Goal: Information Seeking & Learning: Learn about a topic

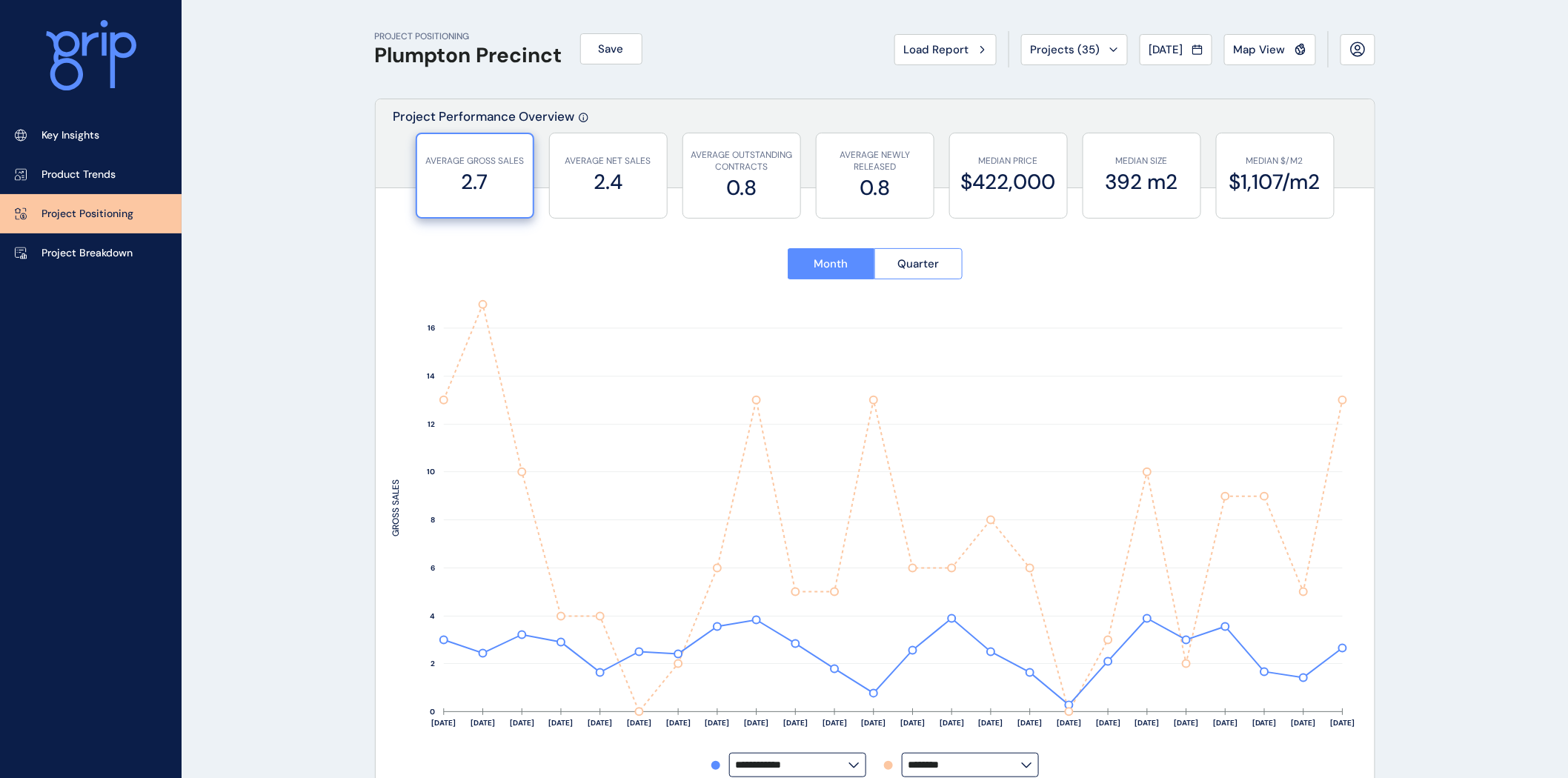
click at [97, 203] on link "Project Positioning" at bounding box center [90, 214] width 182 height 39
click at [94, 131] on p "Key Insights" at bounding box center [70, 136] width 58 height 15
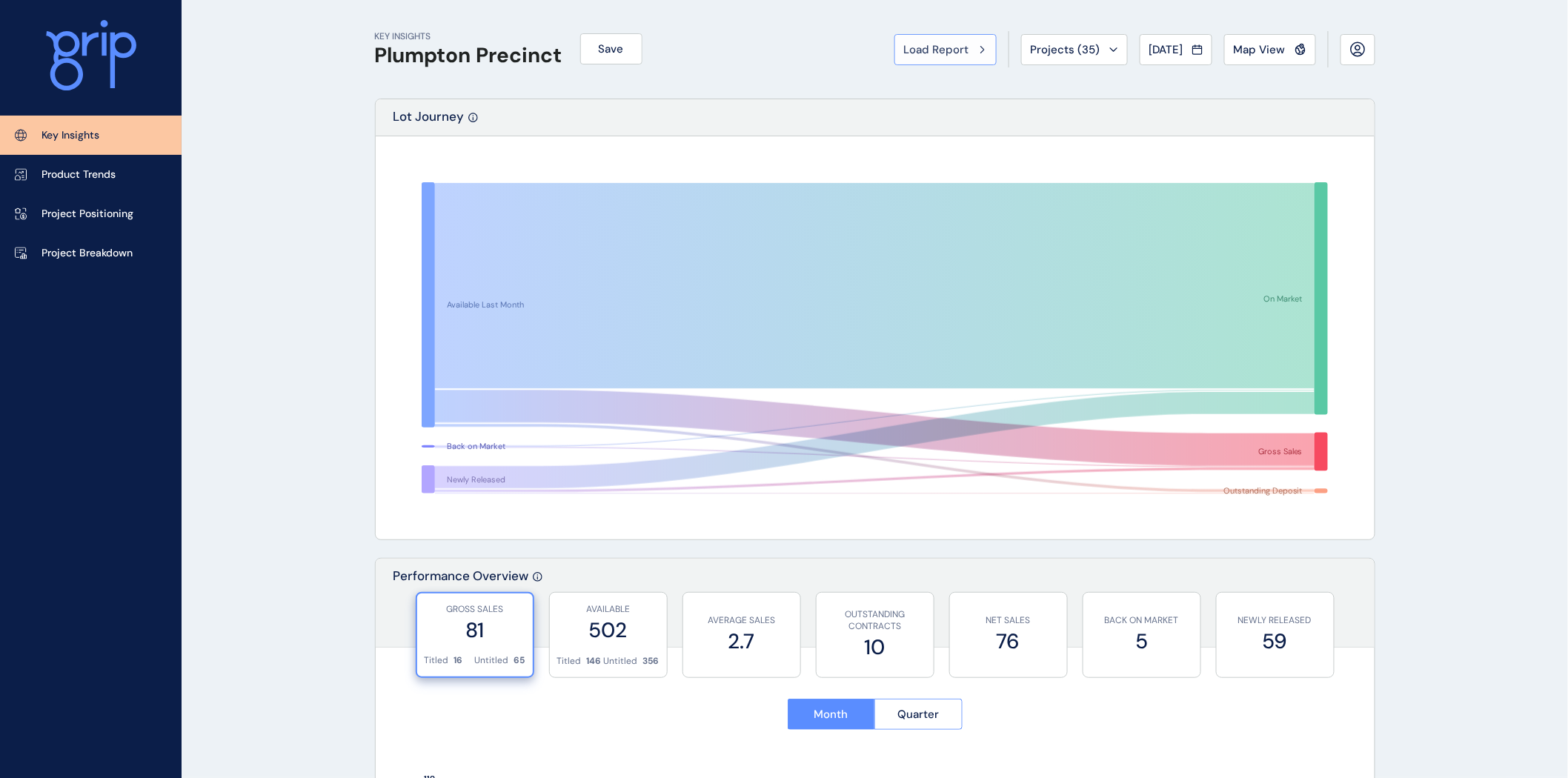
click at [975, 49] on button "Load Report" at bounding box center [946, 49] width 103 height 31
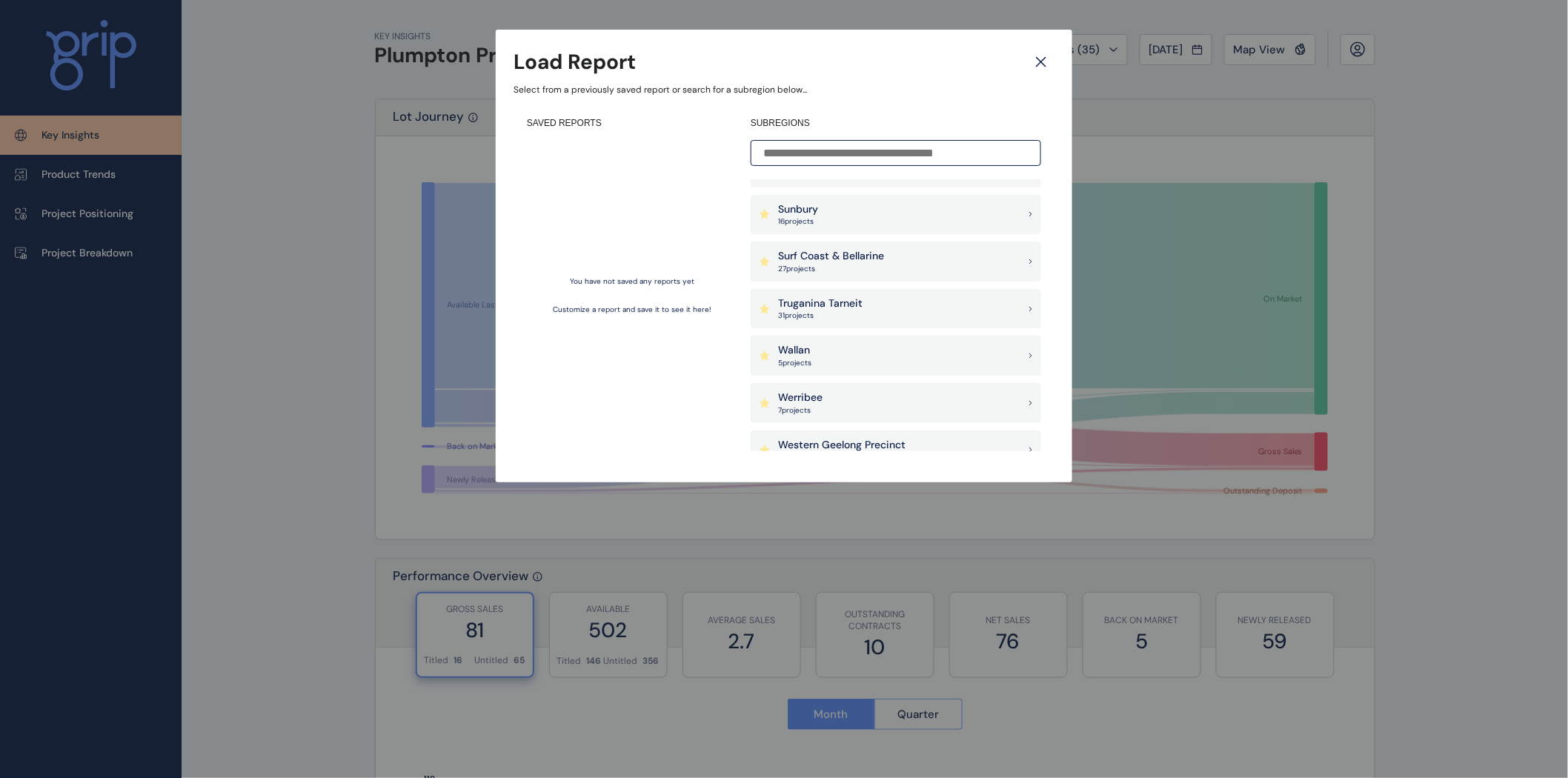
scroll to position [1399, 0]
click at [874, 302] on div "Truganina Tarneit 31 project s" at bounding box center [896, 308] width 290 height 40
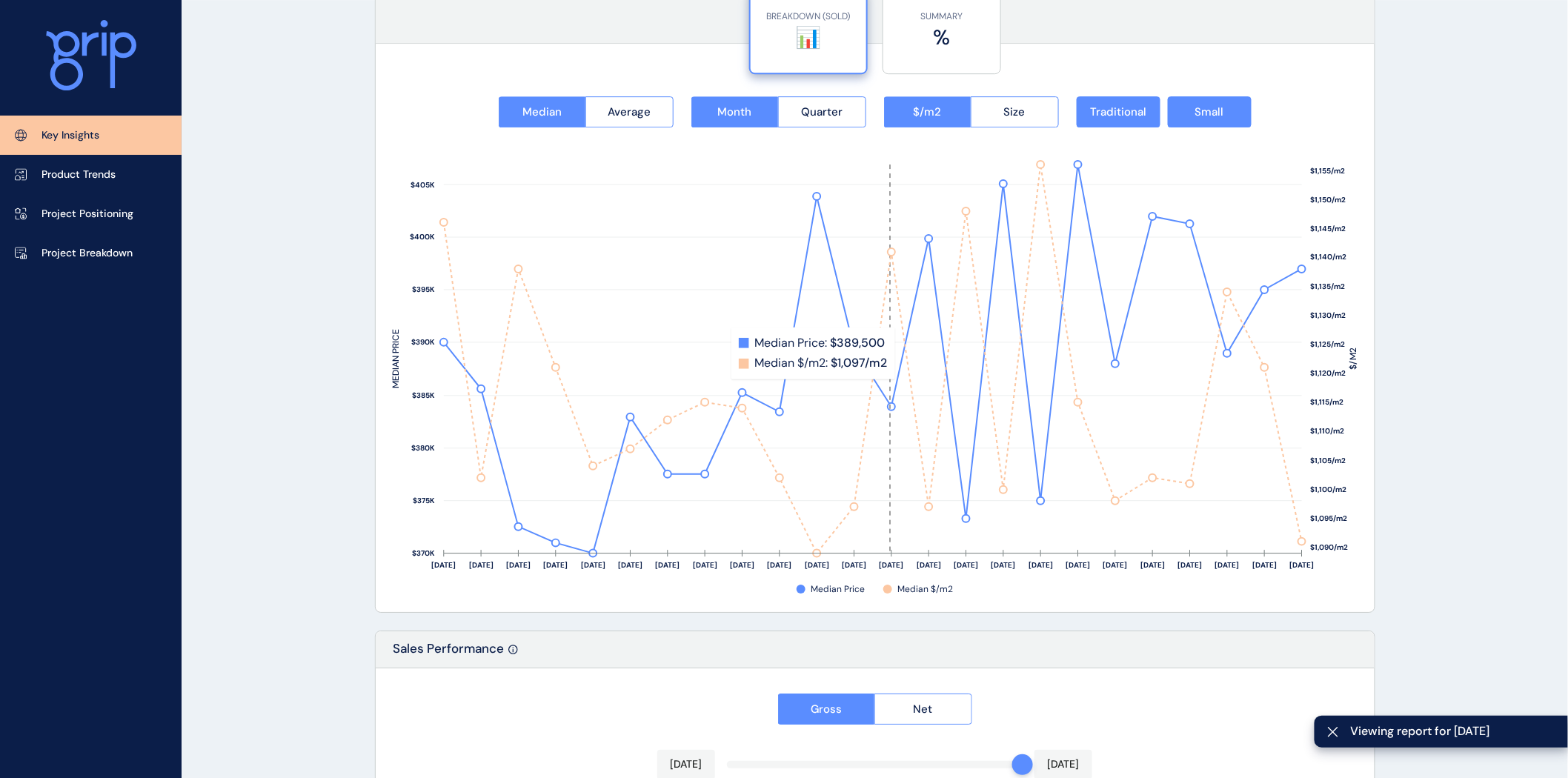
scroll to position [2305, 0]
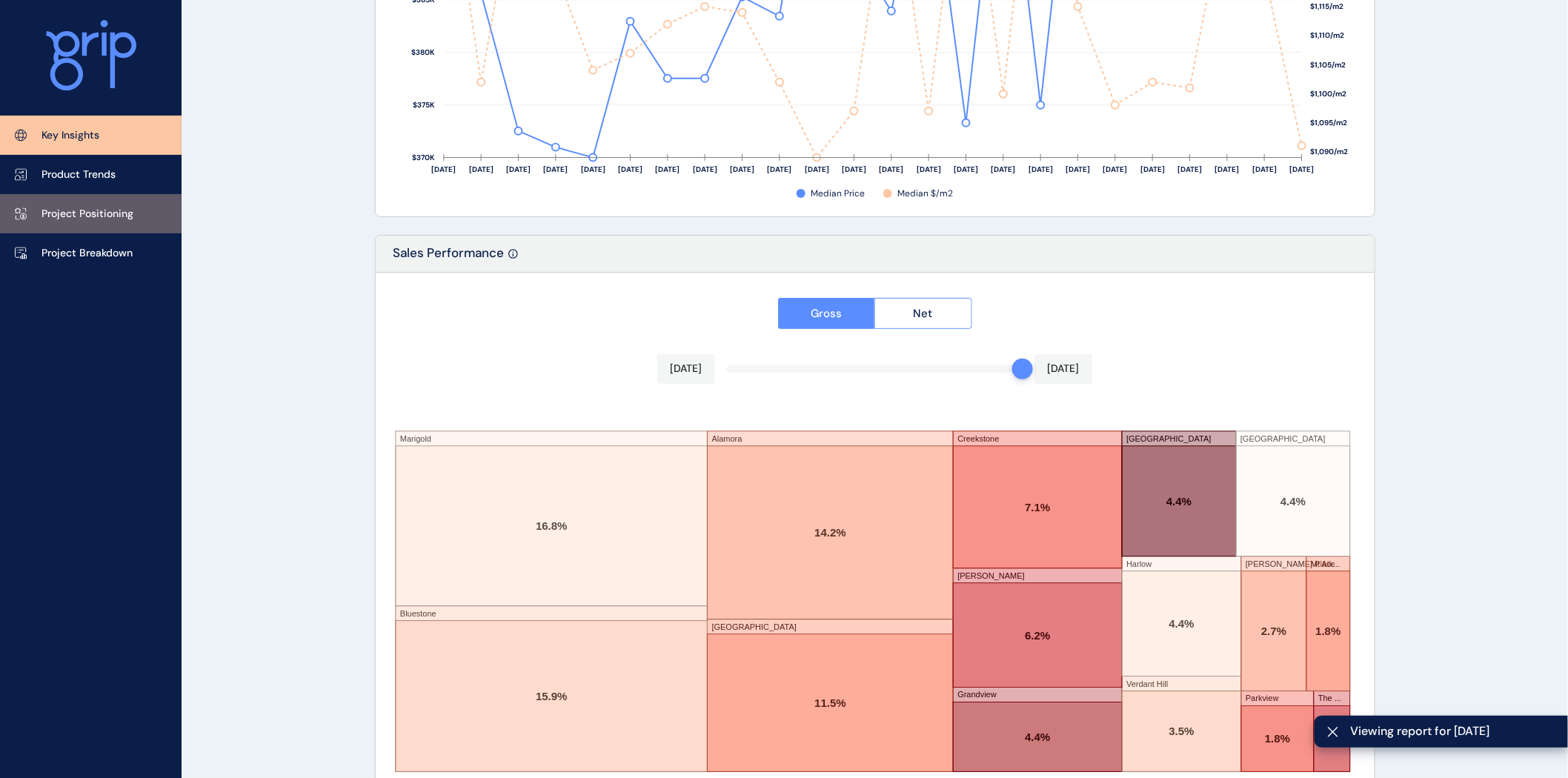
click at [106, 215] on p "Project Positioning" at bounding box center [87, 214] width 92 height 15
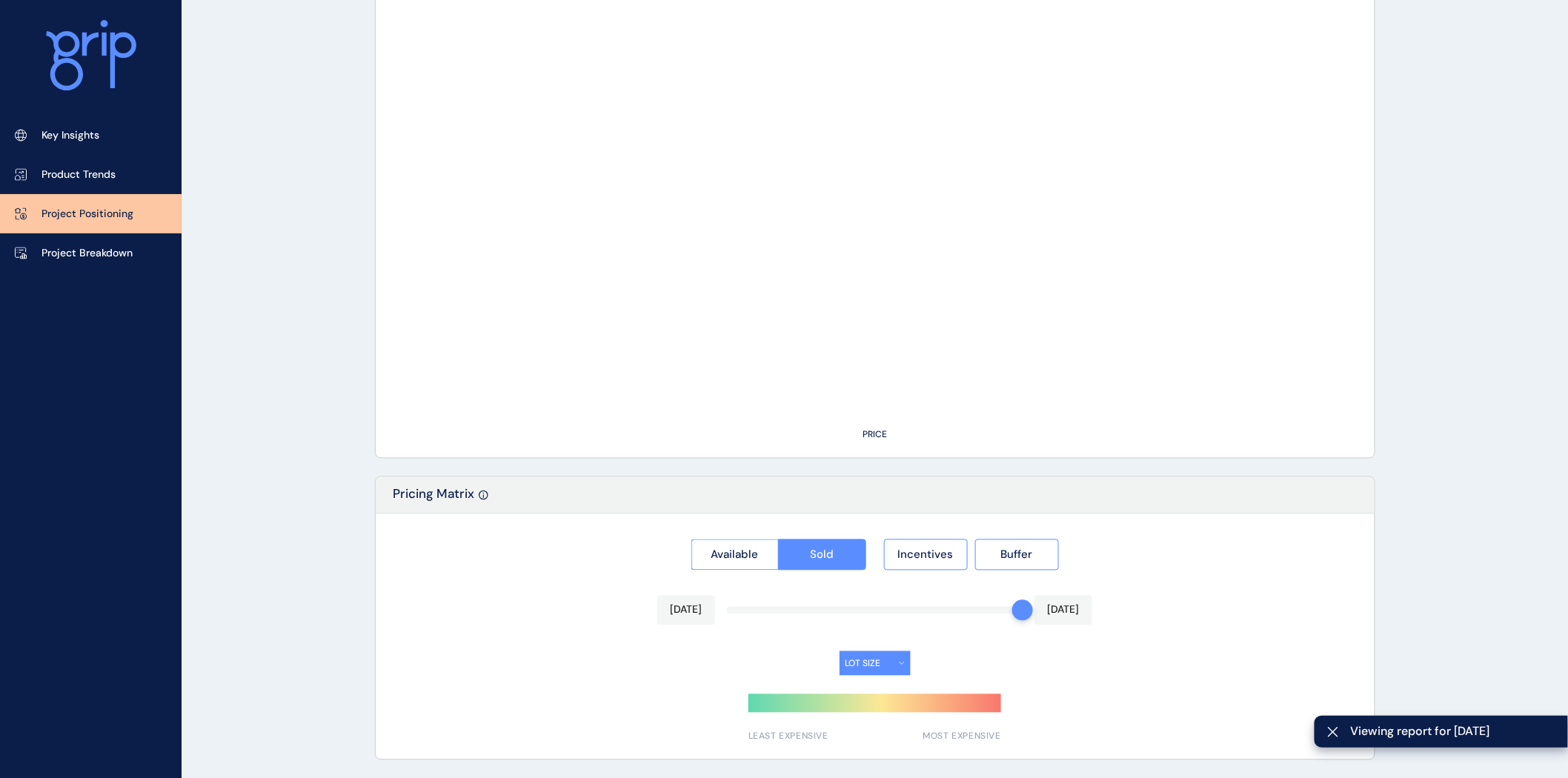
type input "********"
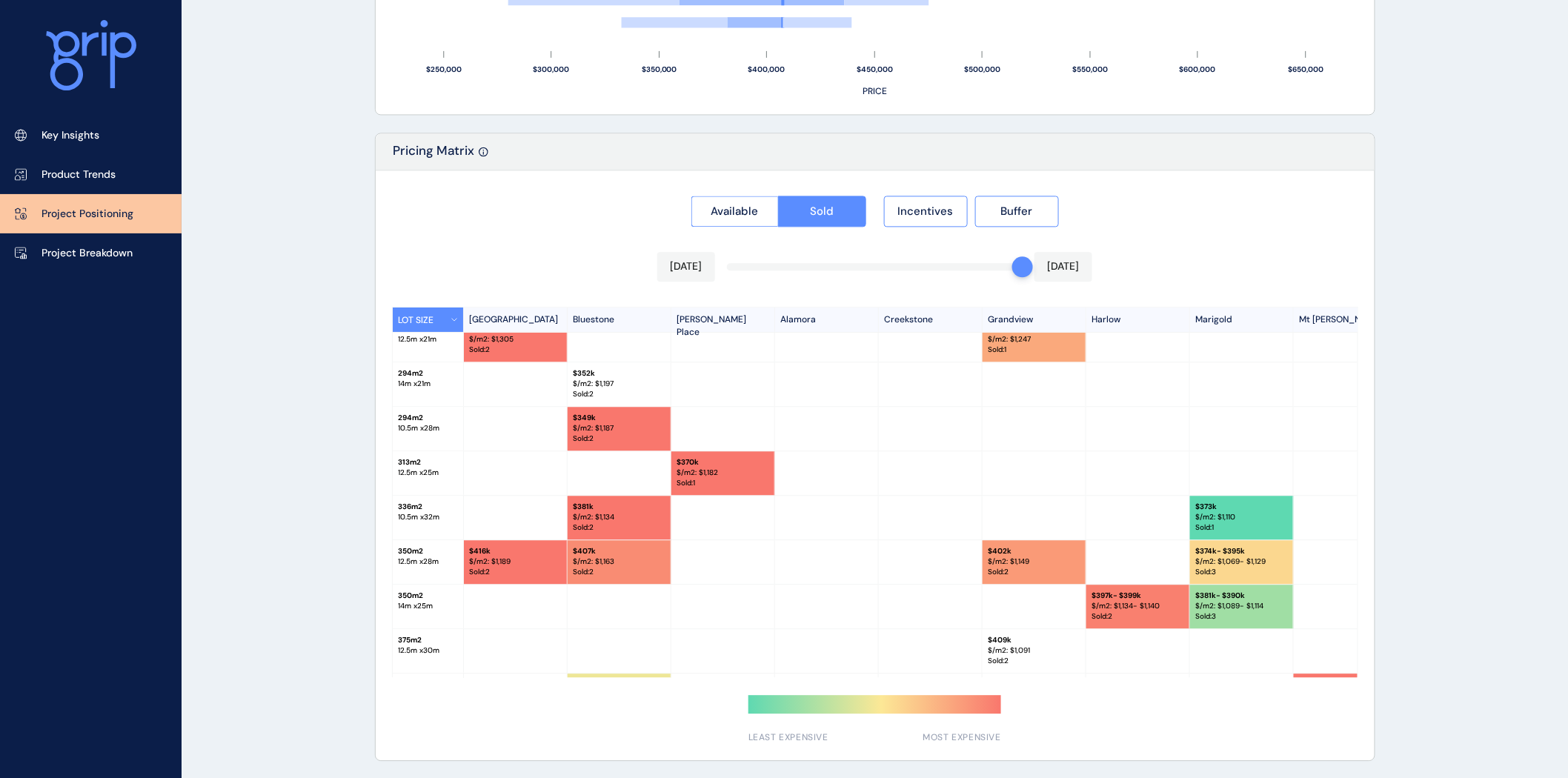
scroll to position [82, 0]
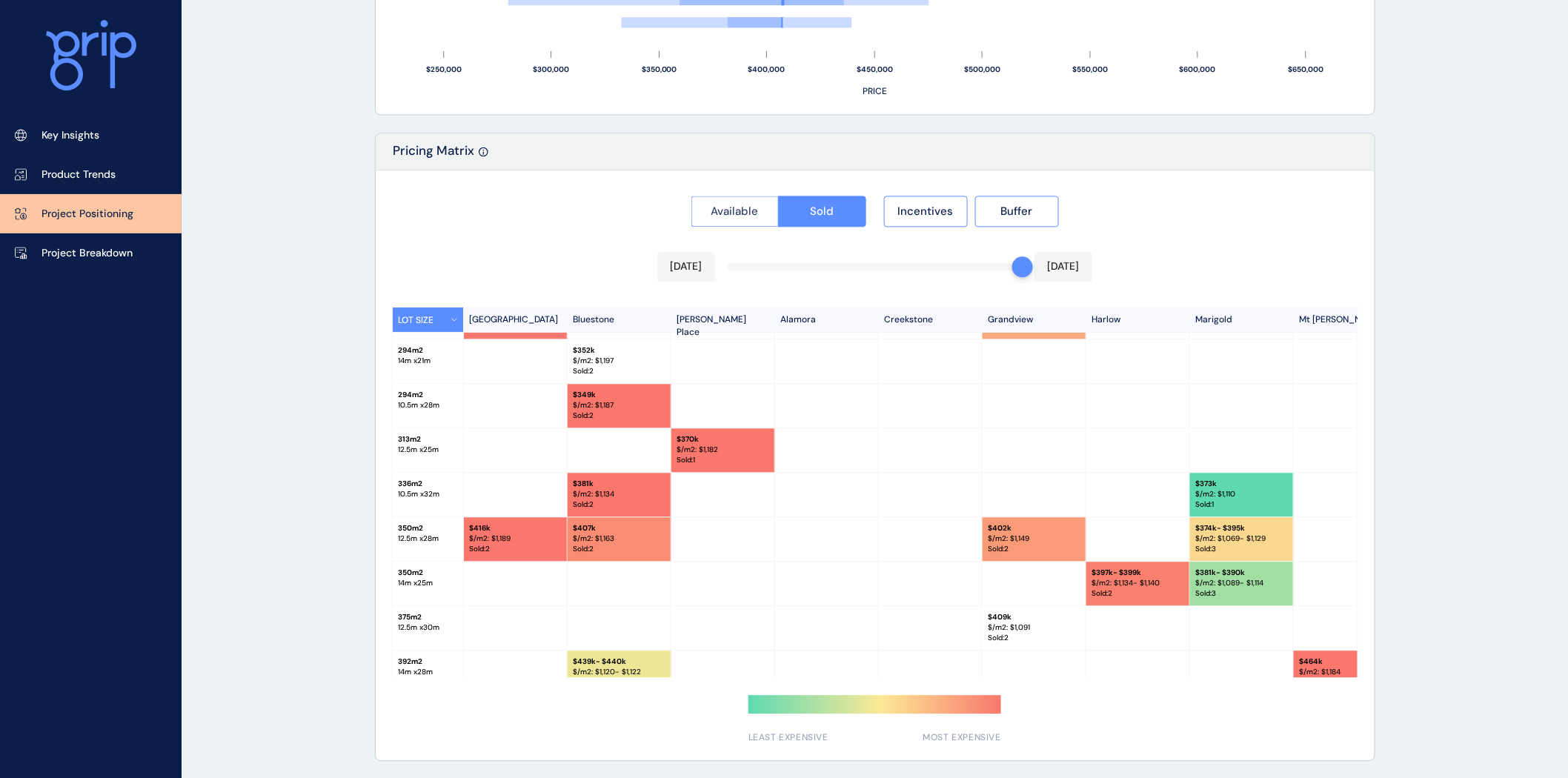
click at [724, 210] on span "Available" at bounding box center [735, 211] width 47 height 15
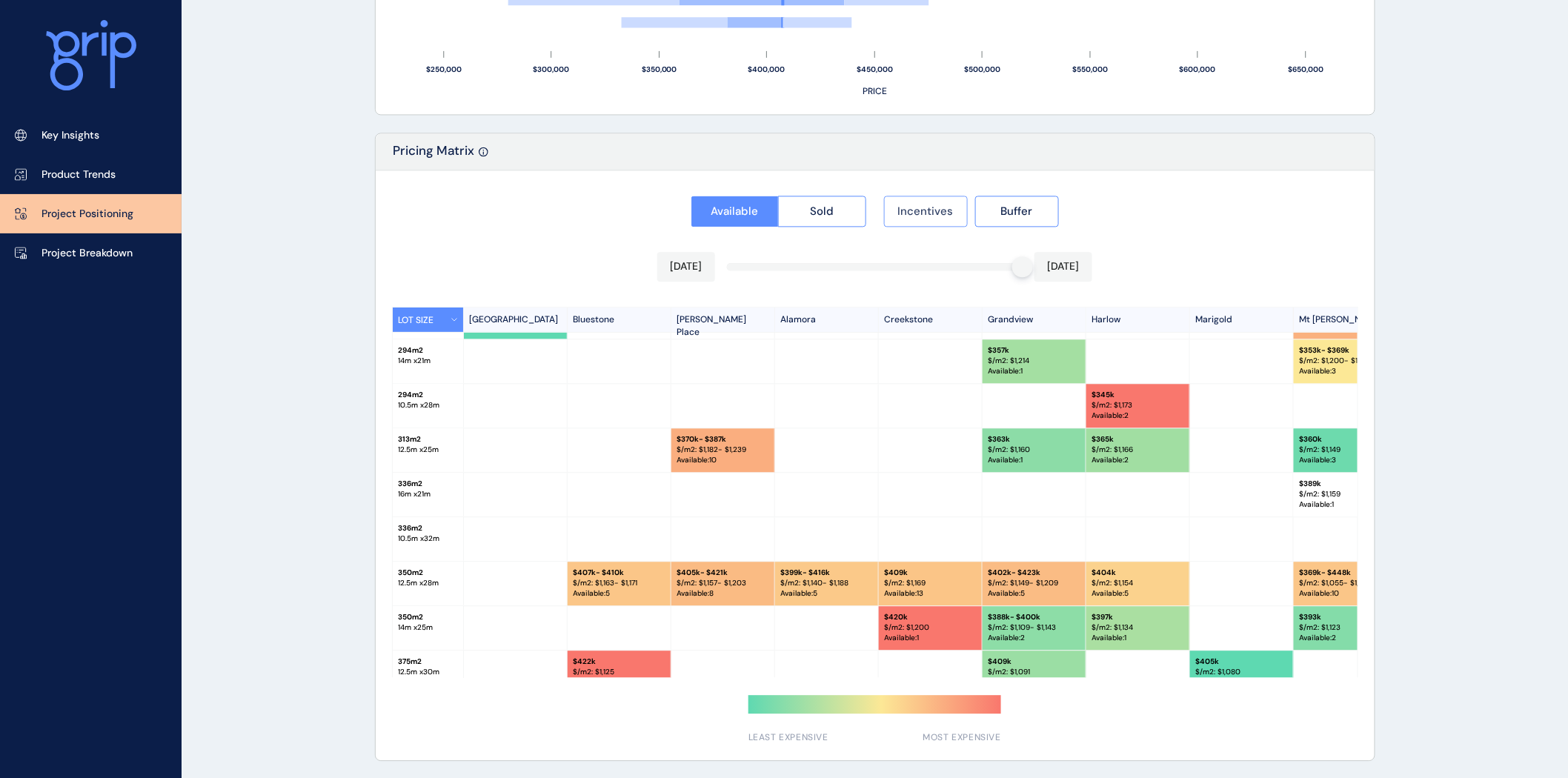
click at [936, 204] on span "Incentives" at bounding box center [926, 211] width 56 height 15
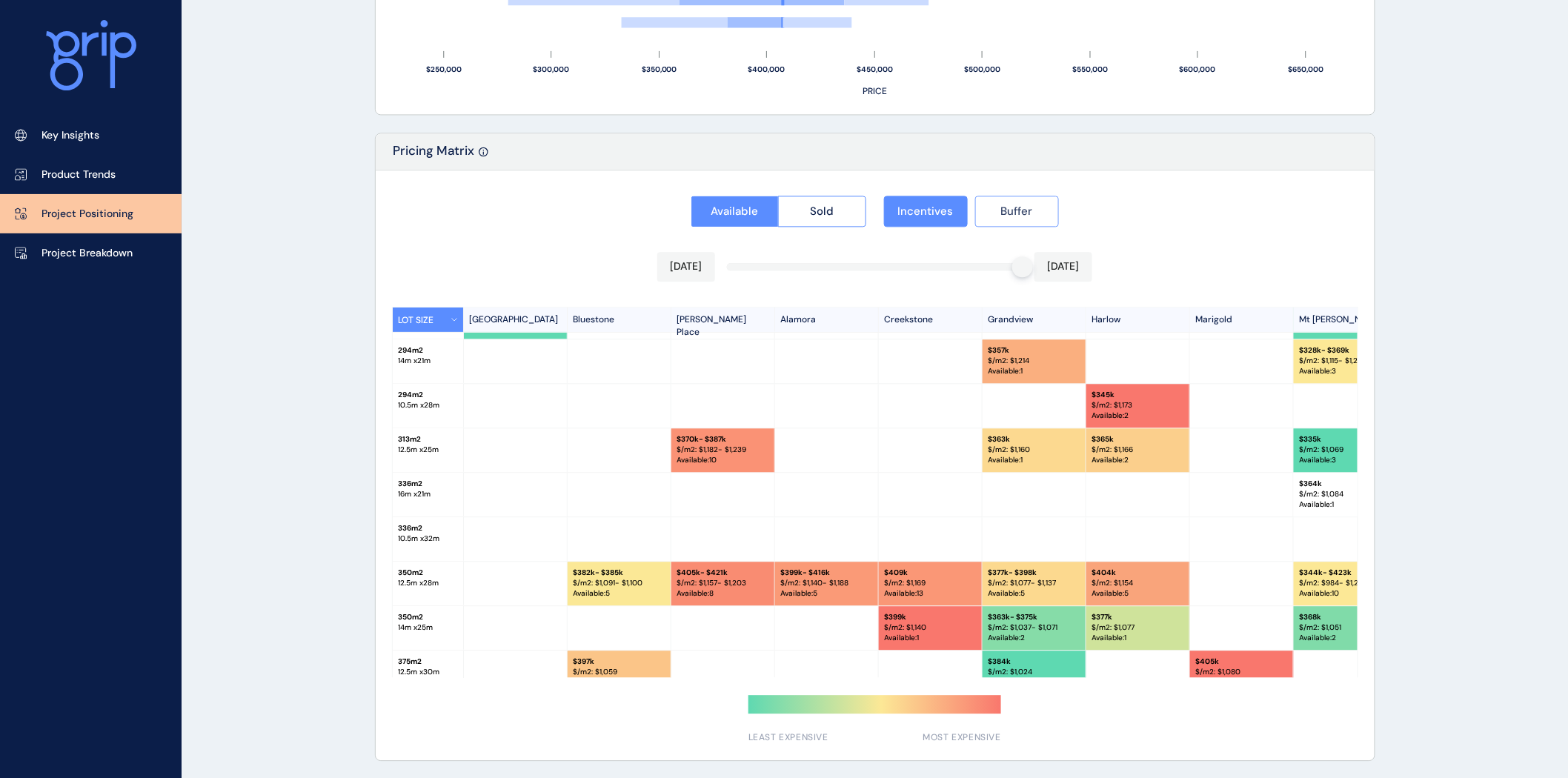
click at [1016, 210] on span "Buffer" at bounding box center [1017, 211] width 32 height 15
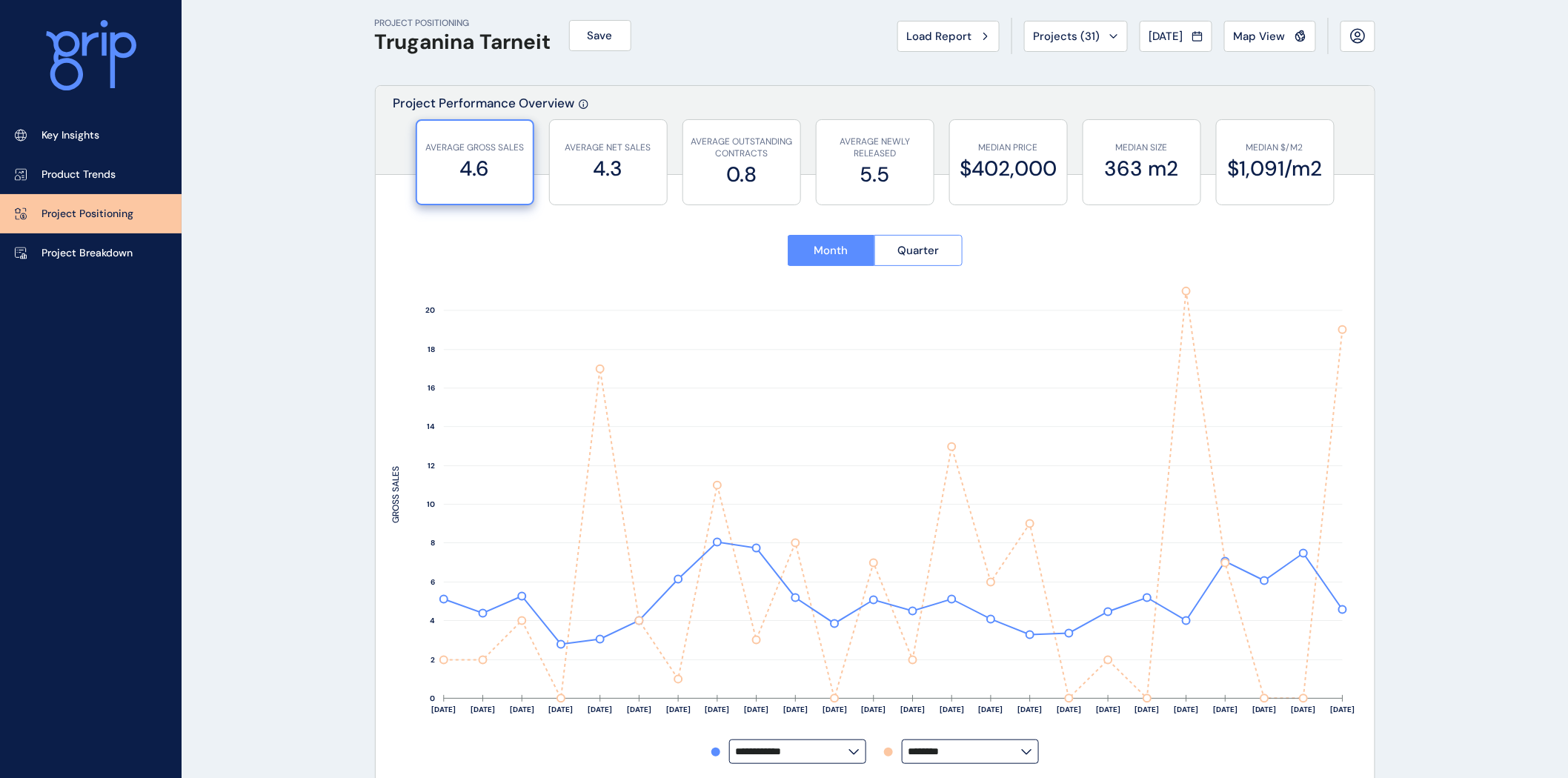
scroll to position [0, 0]
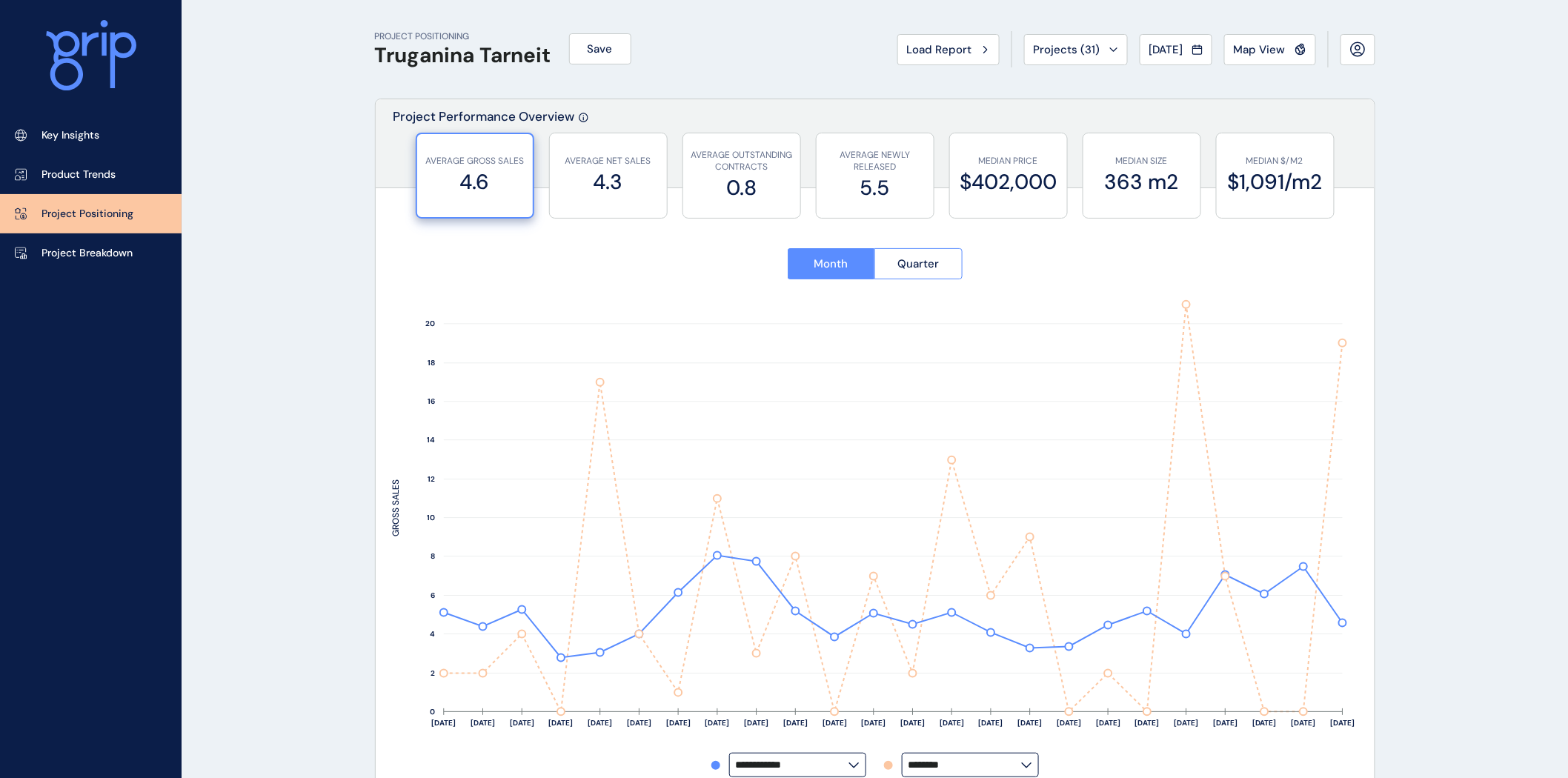
click at [1246, 49] on span "Map View" at bounding box center [1260, 50] width 52 height 15
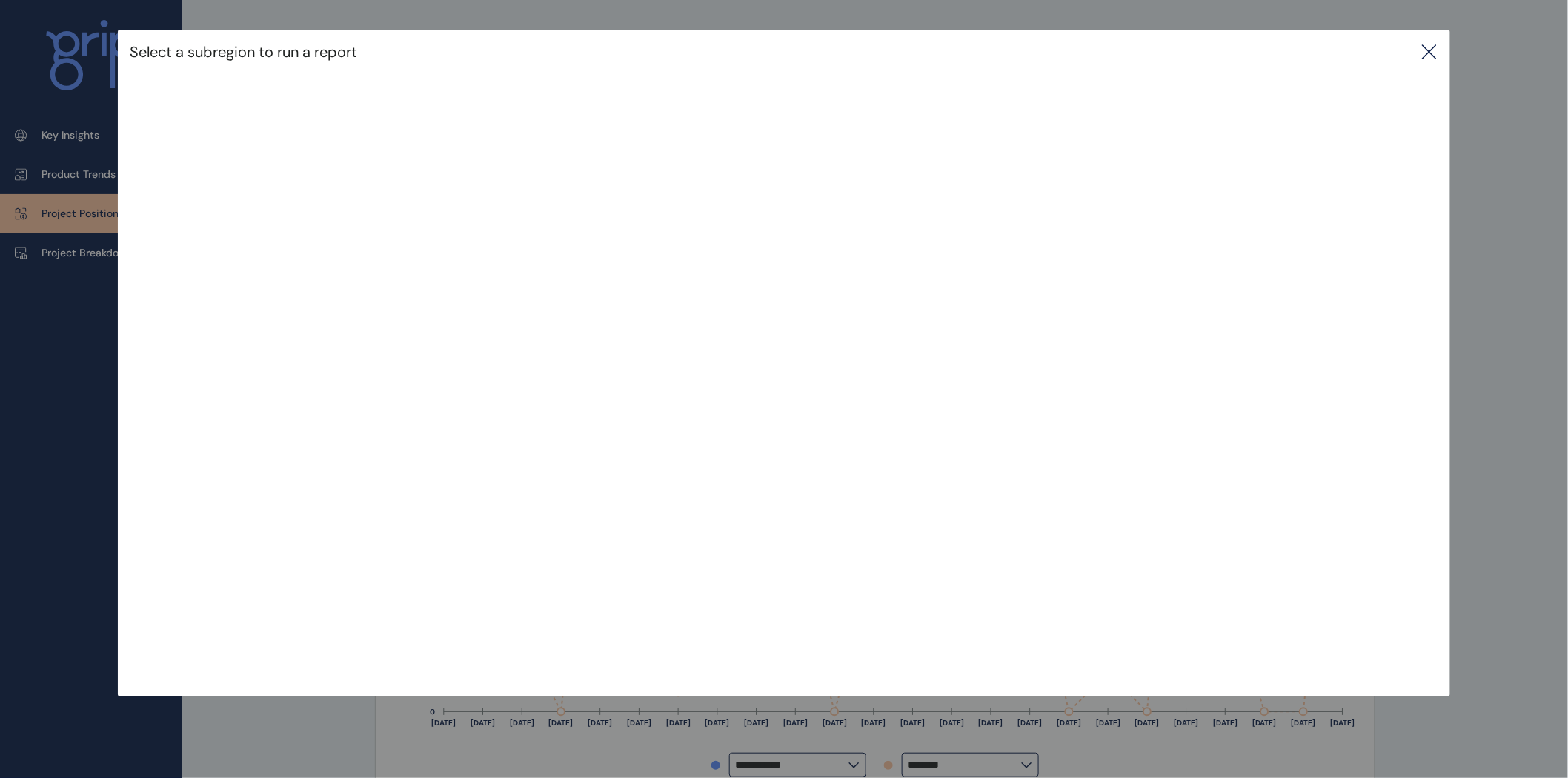
click at [1426, 53] on icon at bounding box center [1430, 52] width 18 height 18
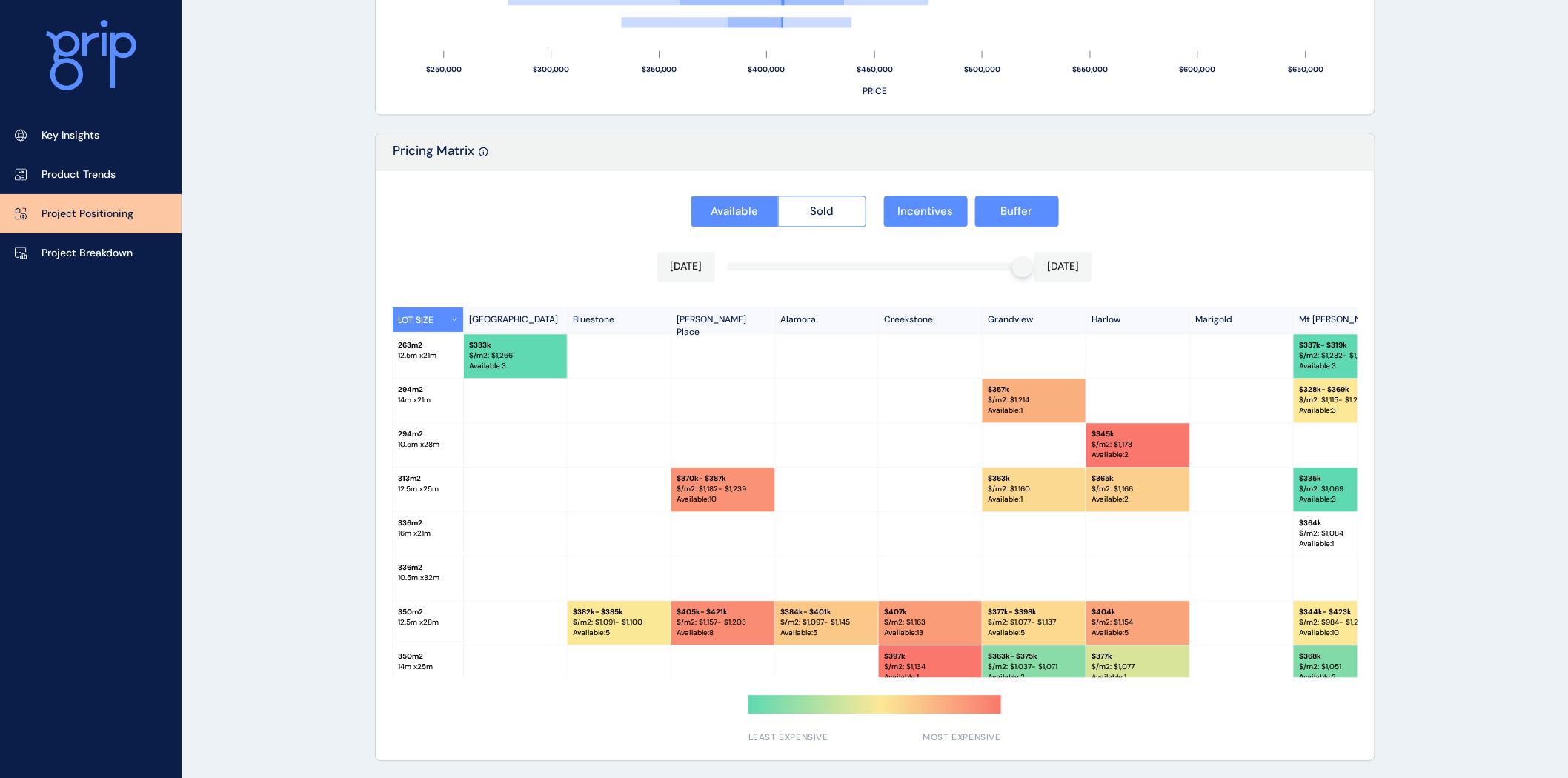
scroll to position [247, 0]
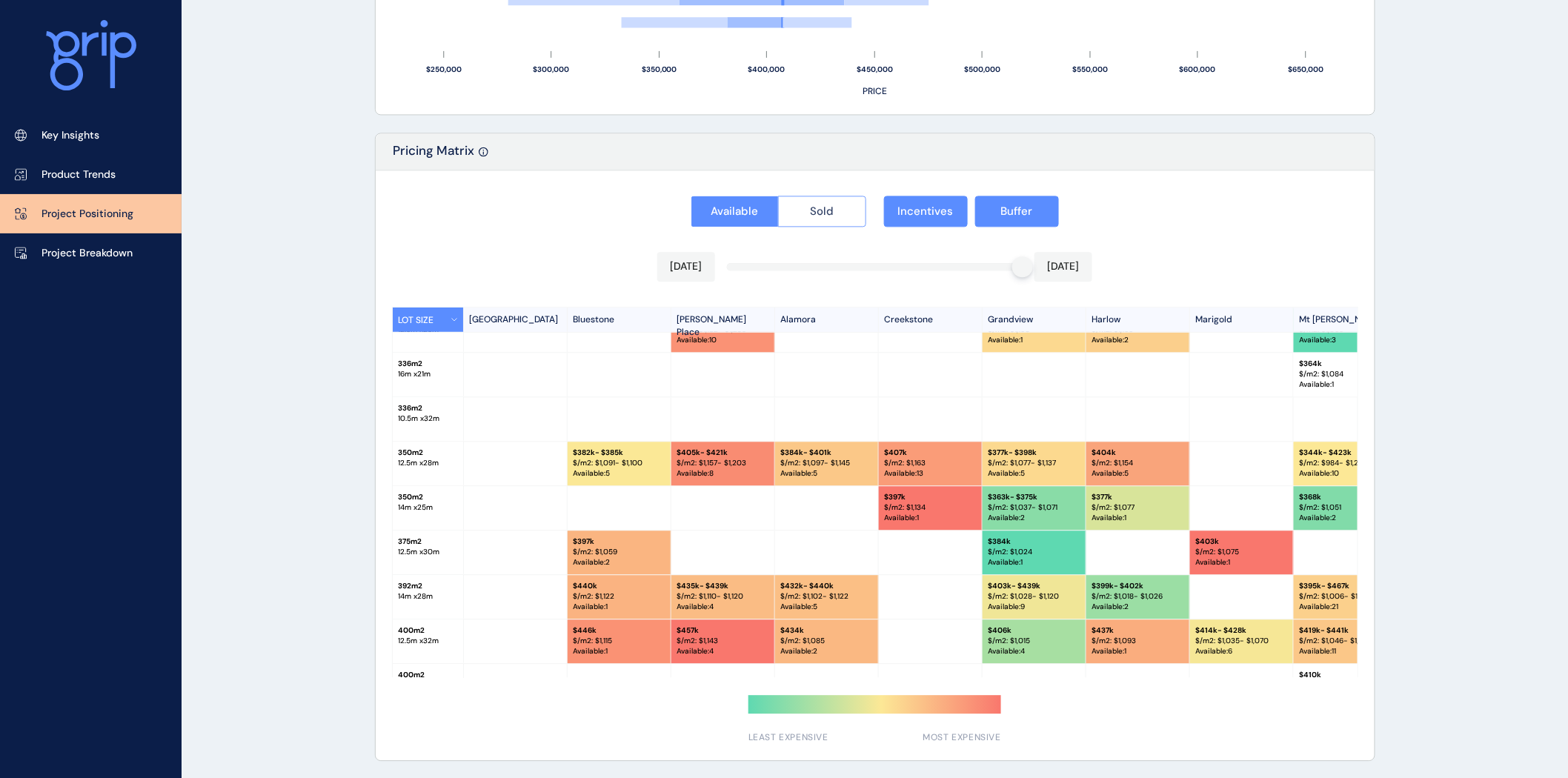
click at [819, 197] on button "Sold" at bounding box center [822, 211] width 88 height 31
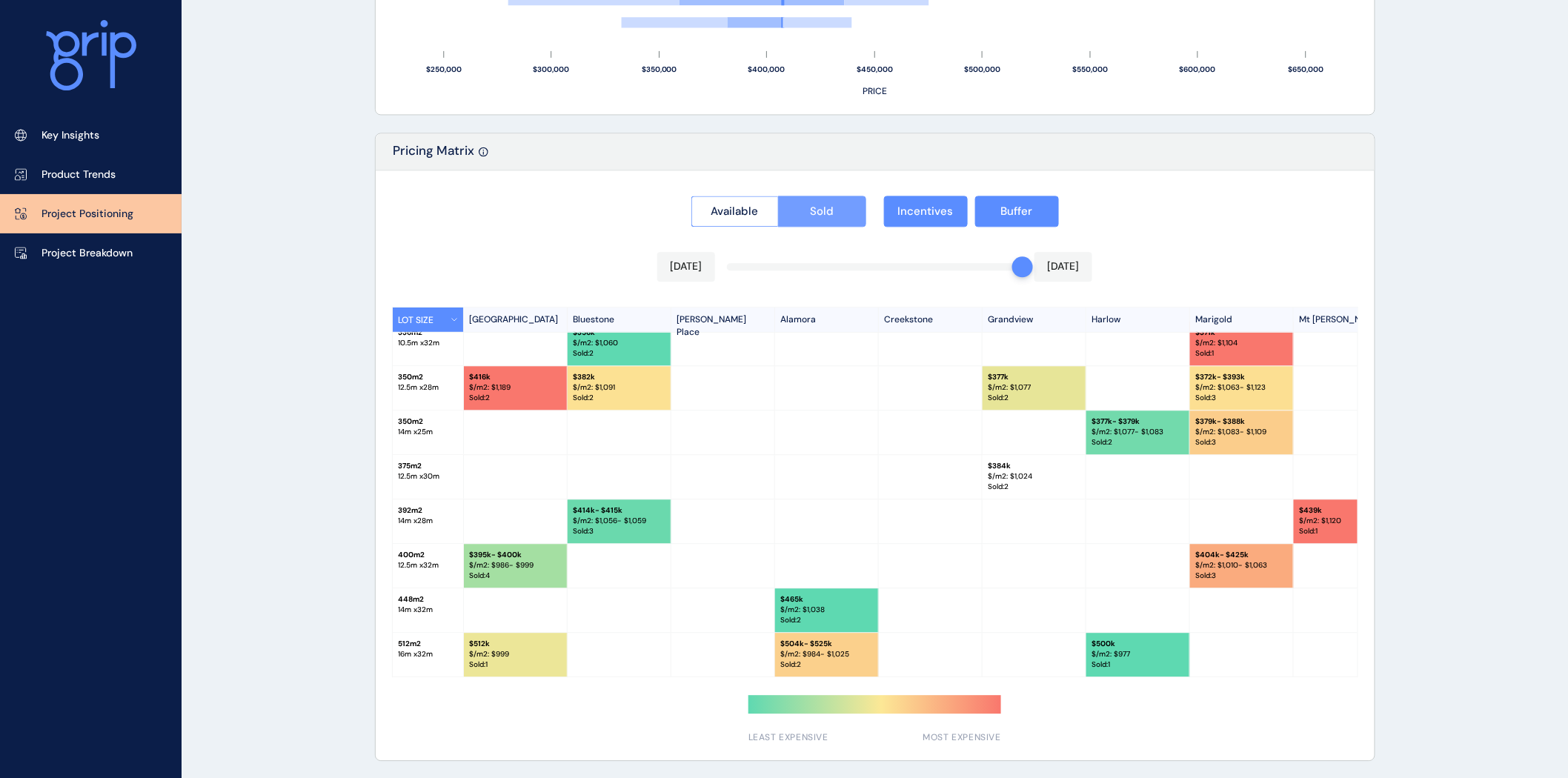
scroll to position [202, 0]
